Goal: Find specific page/section: Find specific page/section

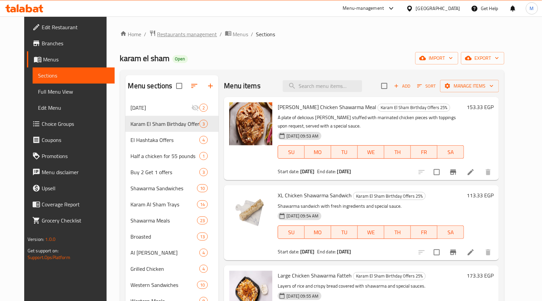
click at [166, 36] on span "Restaurants management" at bounding box center [187, 34] width 60 height 8
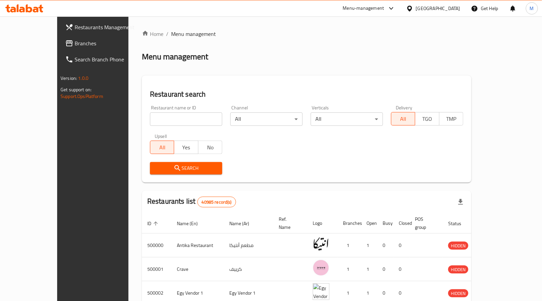
click at [183, 117] on input "search" at bounding box center [186, 119] width 72 height 13
type input "[PERSON_NAME]"
click at [180, 164] on span "Search" at bounding box center [185, 168] width 61 height 8
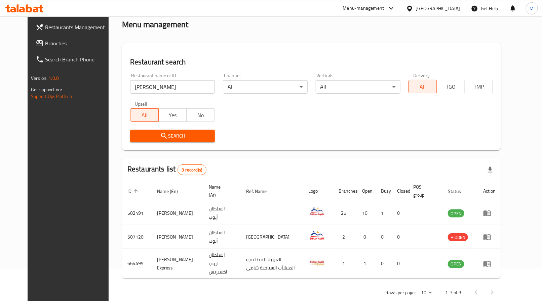
scroll to position [42, 0]
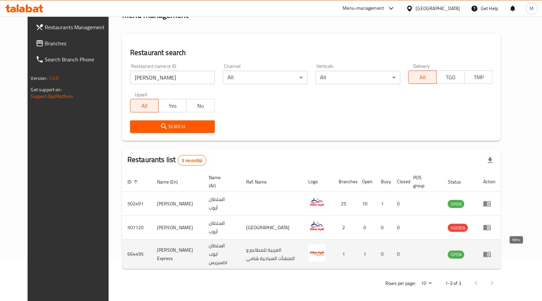
click at [489, 254] on icon "enhanced table" at bounding box center [488, 255] width 2 height 3
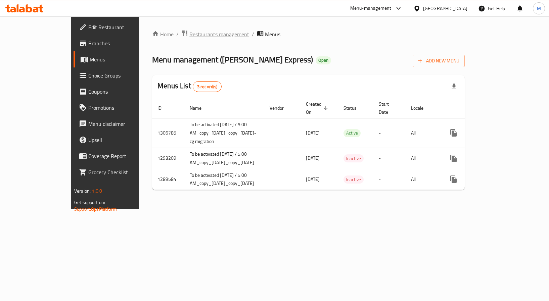
click at [189, 34] on span "Restaurants management" at bounding box center [219, 34] width 60 height 8
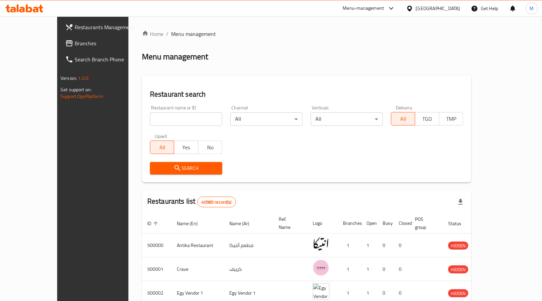
click at [165, 114] on input "search" at bounding box center [186, 119] width 72 height 13
type input "[PERSON_NAME]"
click at [175, 166] on span "Search" at bounding box center [185, 168] width 61 height 8
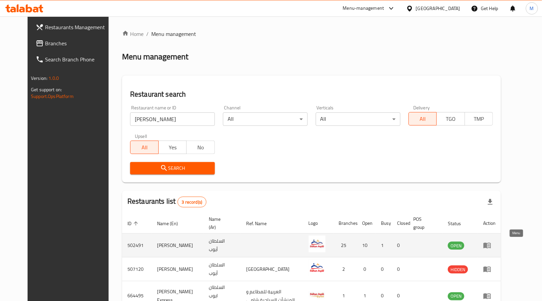
click at [491, 244] on icon "enhanced table" at bounding box center [486, 246] width 7 height 6
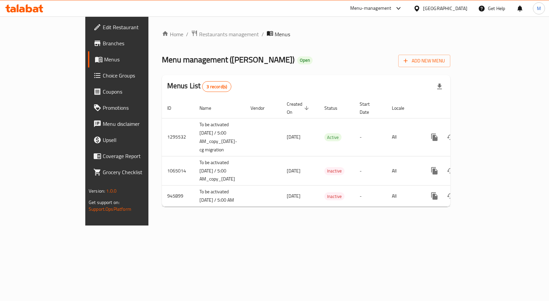
click at [103, 43] on span "Branches" at bounding box center [137, 43] width 69 height 8
